Goal: Check status: Check status

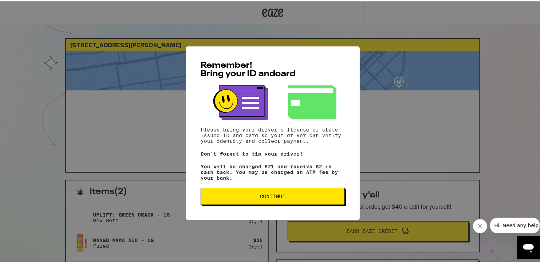
click at [258, 200] on button "Continue" at bounding box center [273, 195] width 144 height 17
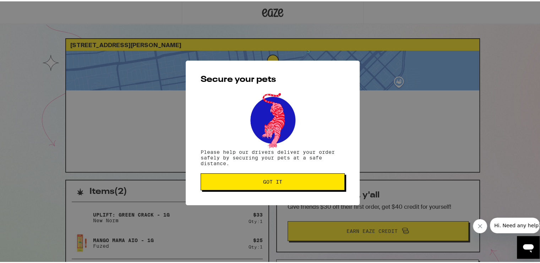
click at [267, 179] on span "Got it" at bounding box center [272, 180] width 19 height 5
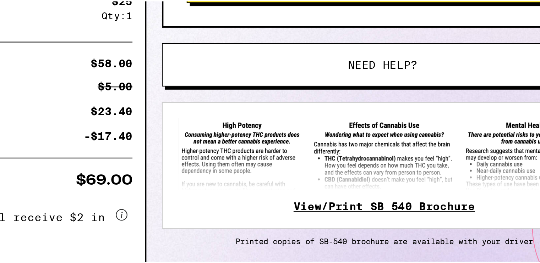
scroll to position [129, 0]
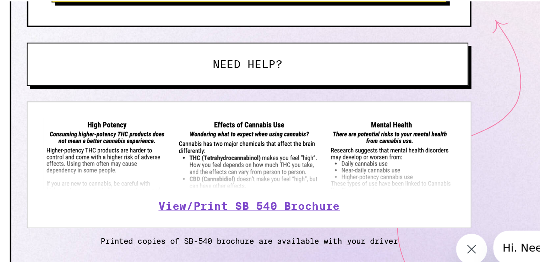
click at [416, 179] on img at bounding box center [378, 181] width 189 height 33
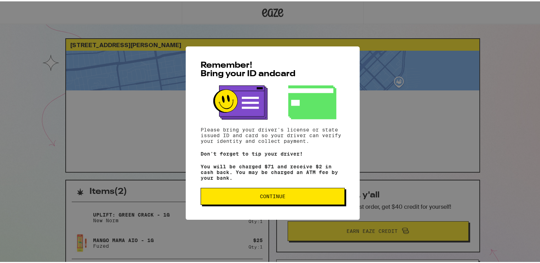
click at [256, 197] on span "Continue" at bounding box center [273, 195] width 132 height 5
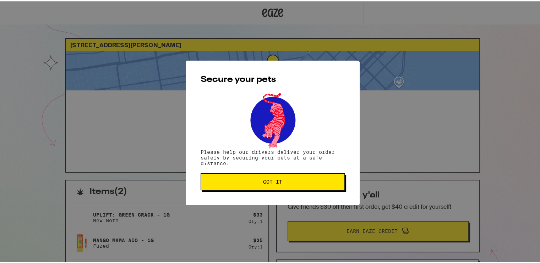
click at [267, 177] on button "Got it" at bounding box center [273, 180] width 144 height 17
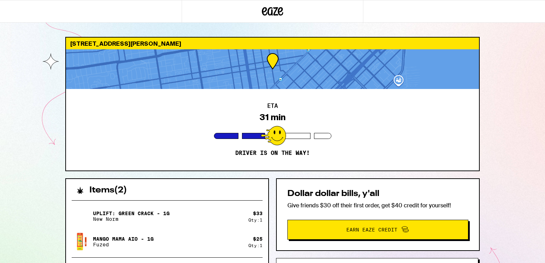
click at [23, 220] on div "198 Mcallister St San Francisco 94102 ETA 31 min Driver is on the way! Items ( …" at bounding box center [272, 196] width 545 height 392
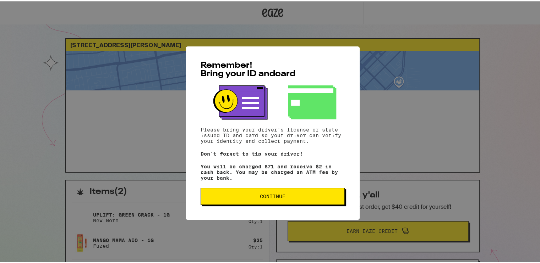
click at [284, 203] on button "Continue" at bounding box center [273, 195] width 144 height 17
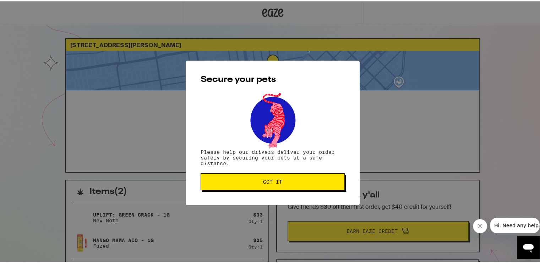
click at [290, 182] on span "Got it" at bounding box center [273, 180] width 132 height 5
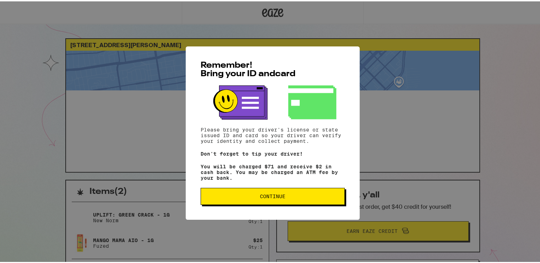
click at [291, 203] on button "Continue" at bounding box center [273, 195] width 144 height 17
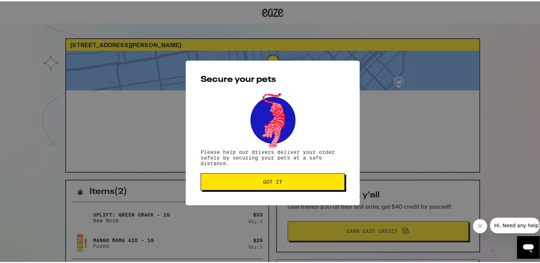
click at [238, 179] on span "Got it" at bounding box center [273, 180] width 132 height 5
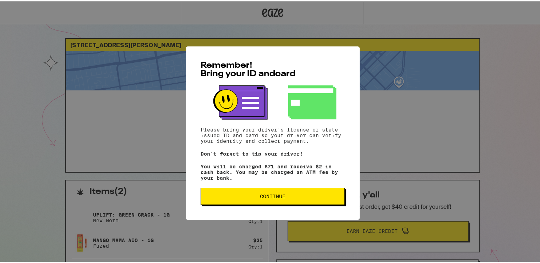
click at [270, 207] on div "Remember! Bring your ID and card Please bring your driver's license or state is…" at bounding box center [273, 132] width 174 height 174
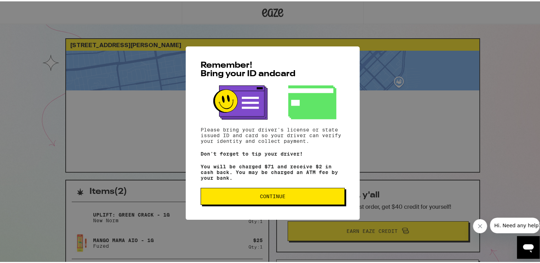
click at [260, 195] on span "Continue" at bounding box center [273, 195] width 26 height 5
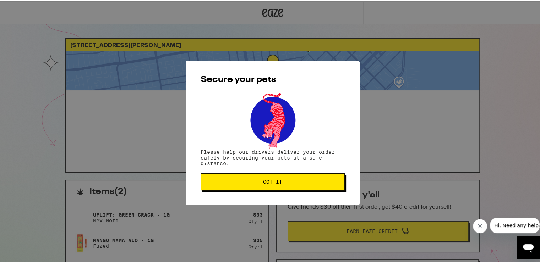
click at [291, 174] on button "Got it" at bounding box center [273, 180] width 144 height 17
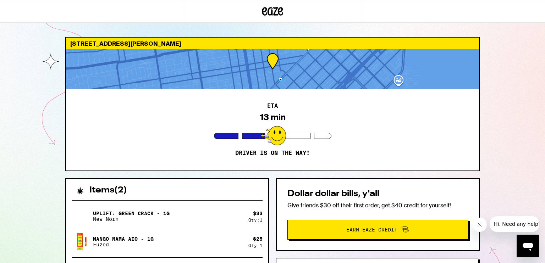
click at [17, 176] on div "198 Mcallister St San Francisco 94102 ETA 13 min Driver is on the way! Items ( …" at bounding box center [272, 196] width 545 height 392
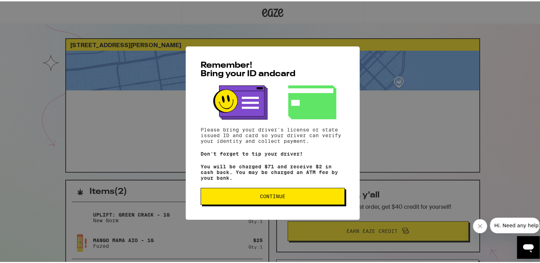
click at [281, 196] on span "Continue" at bounding box center [273, 195] width 26 height 5
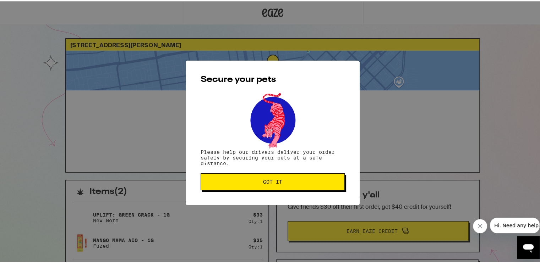
click at [284, 181] on span "Got it" at bounding box center [273, 180] width 132 height 5
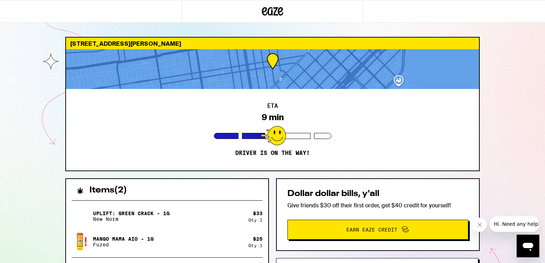
click at [170, 227] on div "Uplift: Green Crack - 1g New Norm $ 33 Qty: 1 Mango Mama AIO - 1g Fuzed $ 25 Qt…" at bounding box center [167, 229] width 191 height 45
click at [168, 164] on div "ETA 9 min Driver is on the way!" at bounding box center [272, 130] width 413 height 82
click at [0, 222] on div "198 Mcallister St San Francisco 94102 ETA 7 min Driver is on the way! Items ( 2…" at bounding box center [272, 196] width 545 height 392
click at [26, 199] on div "198 Mcallister St San Francisco 94102 ETA 5 min Driver is on the way! Items ( 2…" at bounding box center [272, 196] width 545 height 392
click at [0, 164] on div "198 Mcallister St San Francisco 94102 ETA 6 min Driver is on the way! Items ( 2…" at bounding box center [272, 196] width 545 height 392
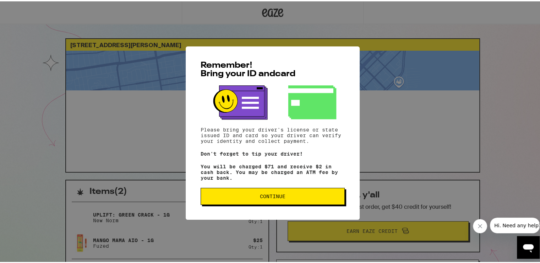
click at [258, 201] on button "Continue" at bounding box center [273, 195] width 144 height 17
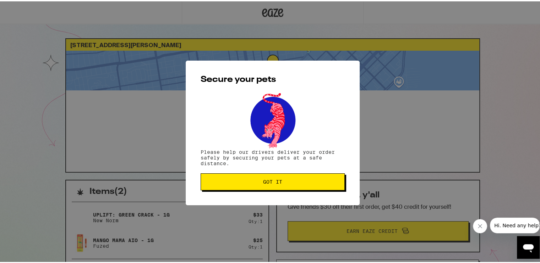
click at [269, 179] on span "Got it" at bounding box center [272, 180] width 19 height 5
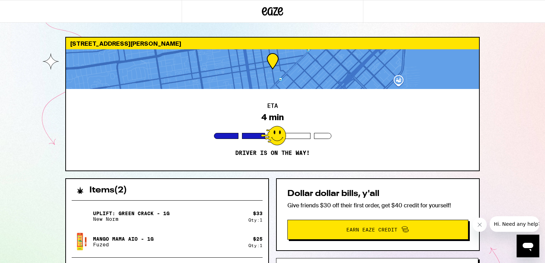
click at [0, 242] on div "[STREET_ADDRESS][PERSON_NAME] ETA 4 min Driver is on the way! Items ( 2 ) Uplif…" at bounding box center [272, 196] width 545 height 392
